Goal: Information Seeking & Learning: Learn about a topic

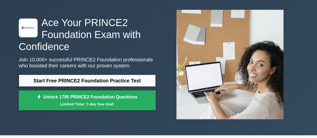
scroll to position [22, 0]
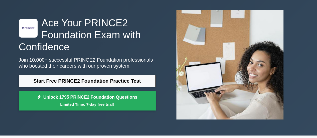
click at [161, 53] on div at bounding box center [230, 64] width 143 height 117
click at [36, 36] on div ".st0{fill-rule:evenodd;clip-rule:evenodd;fill:#000041;} .st1{fill-rule:evenodd;…" at bounding box center [28, 28] width 19 height 19
click at [201, 111] on img at bounding box center [229, 64] width 115 height 117
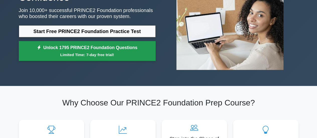
scroll to position [0, 0]
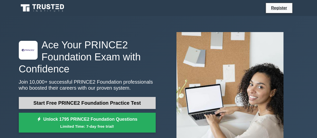
click at [113, 99] on link "Start Free PRINCE2 Foundation Practice Test" at bounding box center [87, 103] width 137 height 12
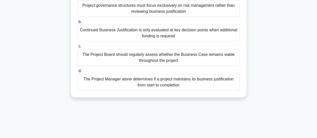
scroll to position [58, 0]
click at [195, 54] on div "The Project Board should regularly assess whether the Business Case remains via…" at bounding box center [158, 57] width 162 height 17
click at [77, 48] on input "c. The Project Board should regularly assess whether the Business Case remains …" at bounding box center [77, 46] width 0 height 3
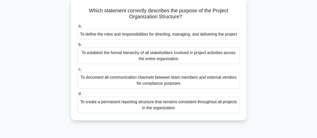
scroll to position [30, 0]
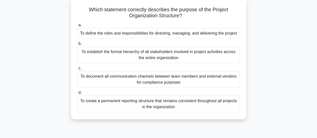
click at [209, 33] on div "To define the roles and responsibilities for directing, managing, and deliverin…" at bounding box center [158, 33] width 162 height 11
click at [77, 27] on input "a. To define the roles and responsibilities for directing, managing, and delive…" at bounding box center [77, 25] width 0 height 3
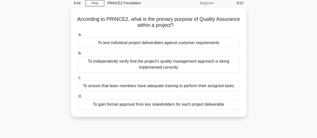
scroll to position [22, 0]
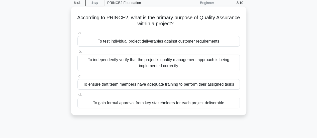
click at [198, 40] on div "To test individual project deliverables against customer requirements" at bounding box center [158, 41] width 162 height 11
click at [77, 35] on input "a. To test individual project deliverables against customer requirements" at bounding box center [77, 33] width 0 height 3
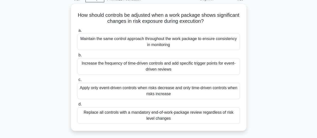
scroll to position [26, 0]
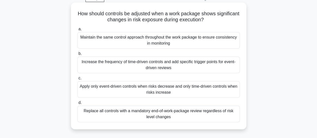
click at [196, 63] on div "Increase the frequency of time-driven controls and add specific trigger points …" at bounding box center [158, 65] width 162 height 17
click at [77, 55] on input "b. Increase the frequency of time-driven controls and add specific trigger poin…" at bounding box center [77, 53] width 0 height 3
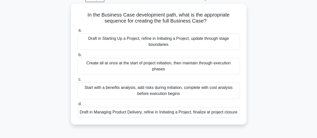
click at [196, 63] on div "Create all at once at the start of project initiation, then maintain through ex…" at bounding box center [158, 66] width 162 height 17
click at [77, 57] on input "b. Create all at once at the start of project initiation, then maintain through…" at bounding box center [77, 54] width 0 height 3
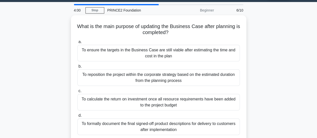
scroll to position [14, 0]
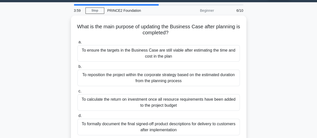
click at [196, 64] on label "b. To reposition the project within the corporate strategy based on the estimat…" at bounding box center [158, 75] width 162 height 23
click at [77, 65] on input "b. To reposition the project within the corporate strategy based on the estimat…" at bounding box center [77, 66] width 0 height 3
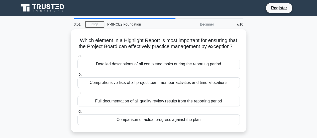
scroll to position [0, 0]
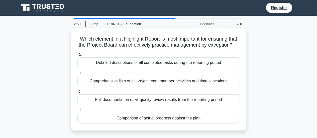
click at [169, 123] on div "Comparison of actual progress against the plan" at bounding box center [158, 118] width 162 height 11
click at [77, 112] on input "d. Comparison of actual progress against the plan" at bounding box center [77, 109] width 0 height 3
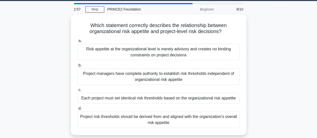
scroll to position [16, 0]
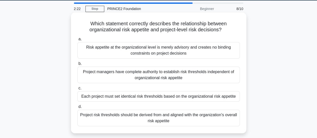
click at [196, 121] on div "Project risk thresholds should be derived from and aligned with the organizatio…" at bounding box center [158, 118] width 162 height 17
click at [77, 108] on input "d. Project risk thresholds should be derived from and aligned with the organiza…" at bounding box center [77, 106] width 0 height 3
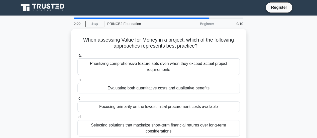
scroll to position [0, 0]
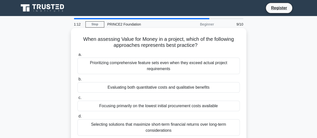
click at [193, 91] on div "Evaluating both quantitative costs and qualitative benefits" at bounding box center [158, 87] width 162 height 11
click at [77, 81] on input "b. Evaluating both quantitative costs and qualitative benefits" at bounding box center [77, 79] width 0 height 3
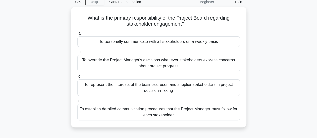
scroll to position [22, 0]
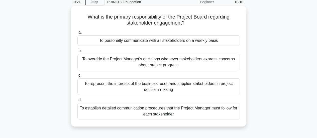
click at [202, 89] on div "To represent the interests of the business, user, and supplier stakeholders in …" at bounding box center [158, 86] width 162 height 17
click at [77, 77] on input "c. To represent the interests of the business, user, and supplier stakeholders …" at bounding box center [77, 75] width 0 height 3
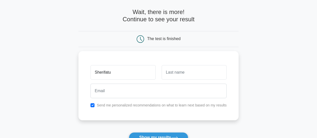
type input "Sherifatu"
type input "Yakubu"
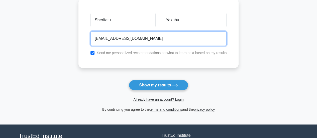
scroll to position [72, 0]
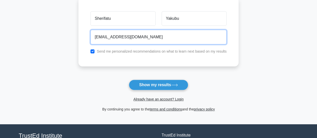
type input "oziohu@gmail.com"
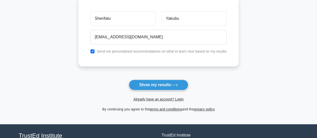
click at [93, 54] on div "Send me personalized recommendations on what to learn next based on my results" at bounding box center [158, 51] width 142 height 6
click at [93, 49] on input "checkbox" at bounding box center [92, 51] width 4 height 4
checkbox input "false"
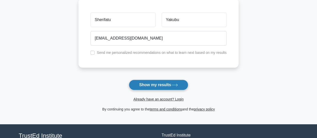
click at [161, 84] on button "Show my results" at bounding box center [158, 85] width 59 height 11
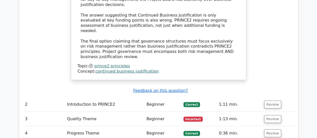
scroll to position [662, 0]
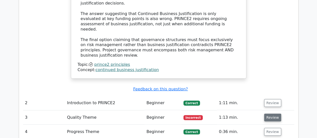
click at [270, 114] on button "Review" at bounding box center [272, 118] width 17 height 8
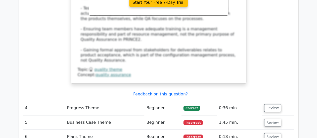
scroll to position [942, 0]
click at [271, 118] on button "Review" at bounding box center [272, 122] width 17 height 8
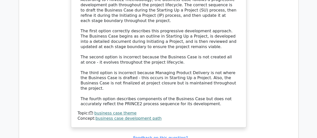
scroll to position [1203, 0]
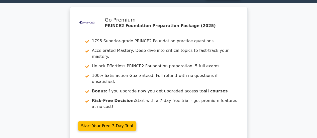
scroll to position [0, 0]
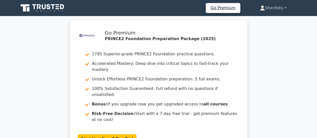
click at [283, 10] on link "Sherifatu" at bounding box center [273, 8] width 50 height 10
click at [257, 19] on link "Profile" at bounding box center [268, 20] width 40 height 8
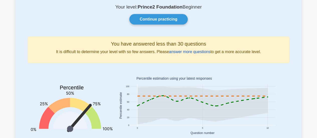
scroll to position [36, 0]
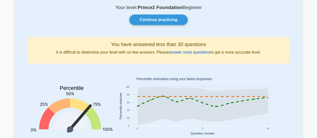
click at [190, 53] on link "answer more questions" at bounding box center [189, 52] width 41 height 4
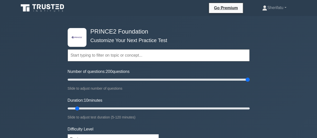
drag, startPoint x: 74, startPoint y: 80, endPoint x: 270, endPoint y: 92, distance: 195.7
type input "200"
click at [249, 83] on input "Number of questions: 200 questions" at bounding box center [159, 80] width 182 height 6
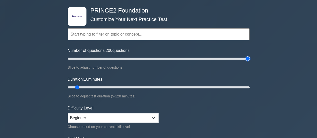
scroll to position [28, 0]
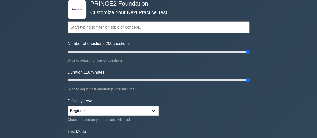
drag, startPoint x: 76, startPoint y: 79, endPoint x: 258, endPoint y: 94, distance: 182.6
type input "120"
click at [249, 83] on input "Duration: 120 minutes" at bounding box center [159, 80] width 182 height 6
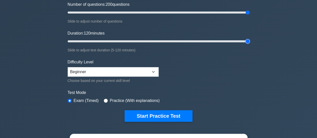
scroll to position [67, 0]
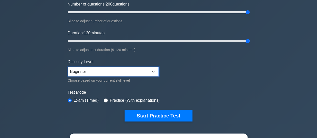
click at [153, 69] on select "Beginner Intermediate Expert" at bounding box center [113, 72] width 91 height 10
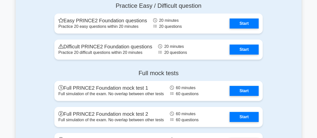
scroll to position [821, 0]
